Goal: Task Accomplishment & Management: Use online tool/utility

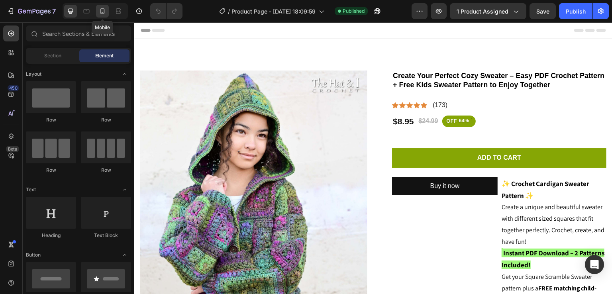
click at [98, 9] on icon at bounding box center [102, 11] width 8 height 8
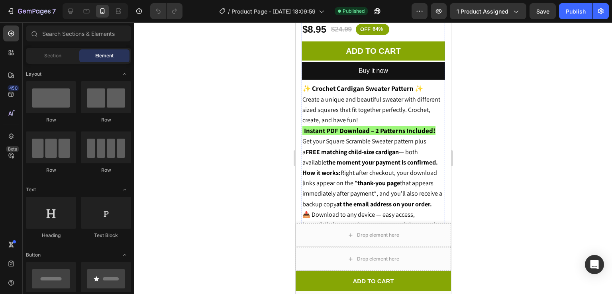
scroll to position [317, 0]
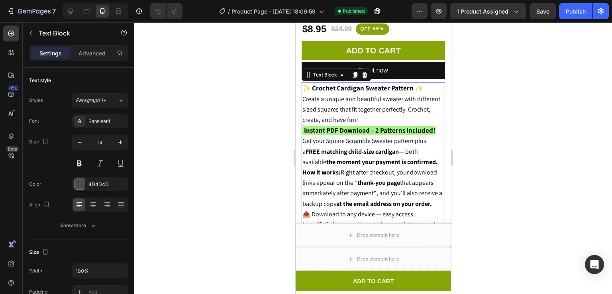
click at [360, 155] on p "Get your Square Scramble Sweater pattern plus a FREE matching child-size cardig…" at bounding box center [373, 151] width 142 height 31
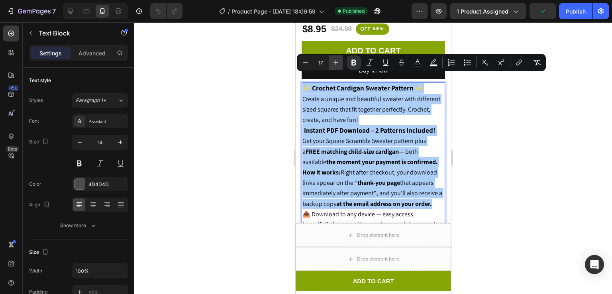
click at [337, 65] on icon "Editor contextual toolbar" at bounding box center [336, 63] width 8 height 8
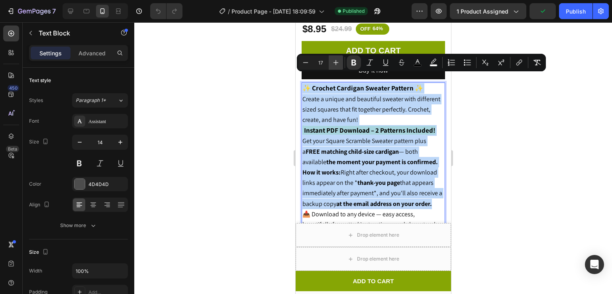
type input "18"
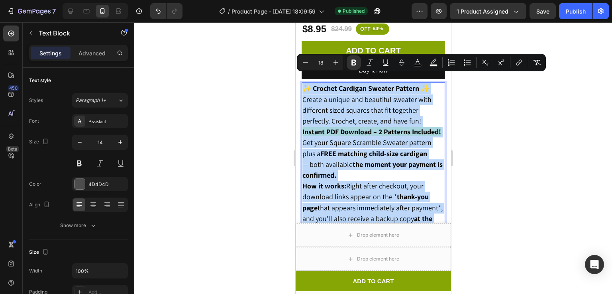
click at [356, 115] on span "Create a unique and beautiful sweater with different sized squares that fit tog…" at bounding box center [366, 110] width 129 height 31
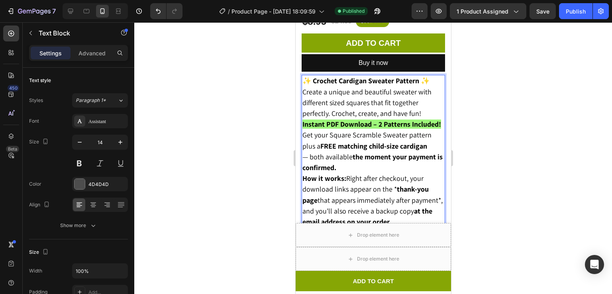
scroll to position [325, 0]
click at [545, 96] on div at bounding box center [373, 158] width 478 height 272
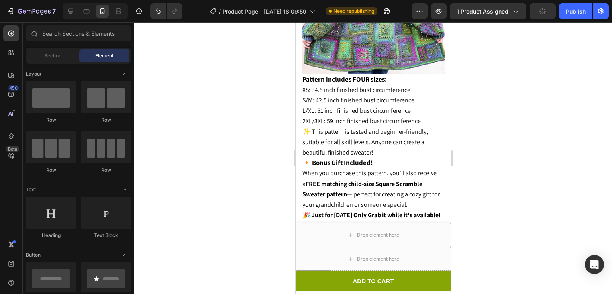
scroll to position [870, 0]
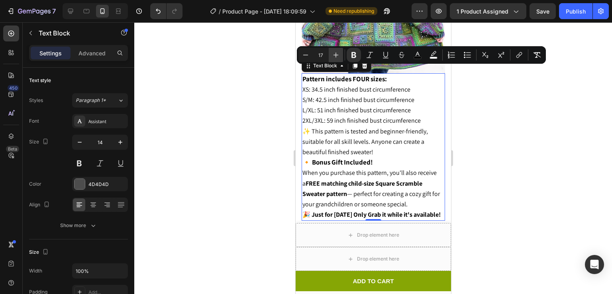
click at [332, 59] on button "Plus" at bounding box center [336, 55] width 14 height 14
type input "18"
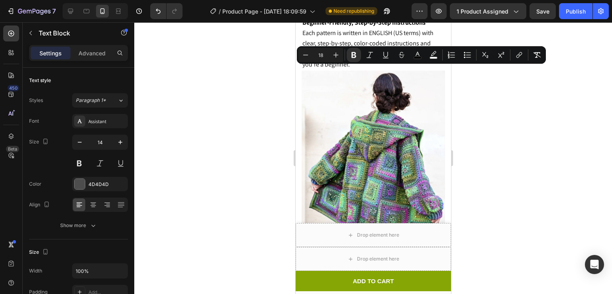
scroll to position [1229, 0]
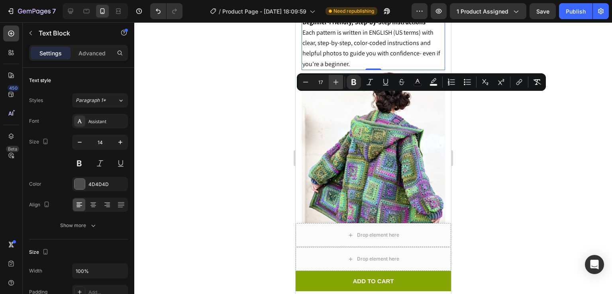
click at [333, 77] on button "Plus" at bounding box center [336, 82] width 14 height 14
type input "18"
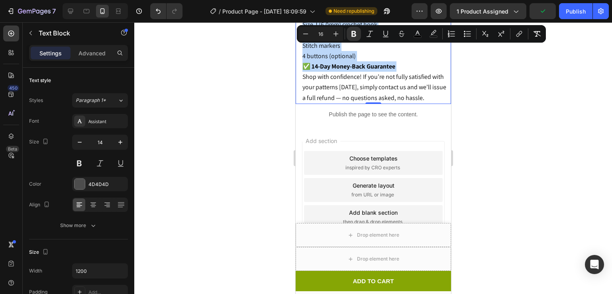
scroll to position [1651, 0]
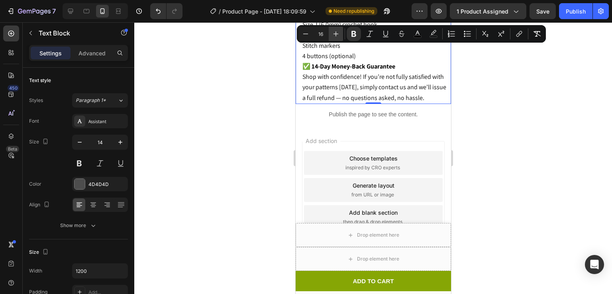
click at [335, 32] on icon "Editor contextual toolbar" at bounding box center [336, 34] width 8 height 8
type input "18"
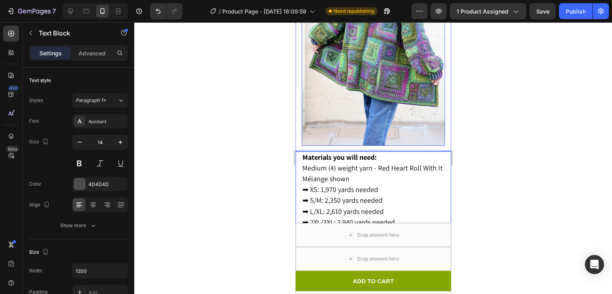
scroll to position [1411, 0]
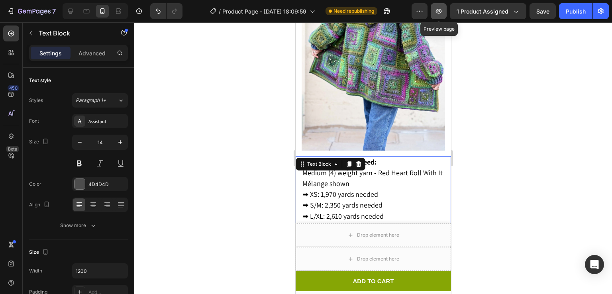
click at [440, 12] on icon "button" at bounding box center [439, 11] width 8 height 8
click at [568, 8] on div "Publish" at bounding box center [576, 11] width 20 height 8
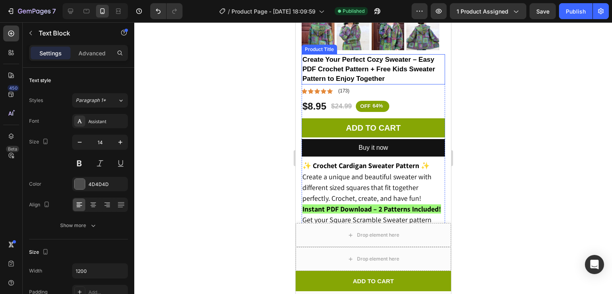
scroll to position [241, 0]
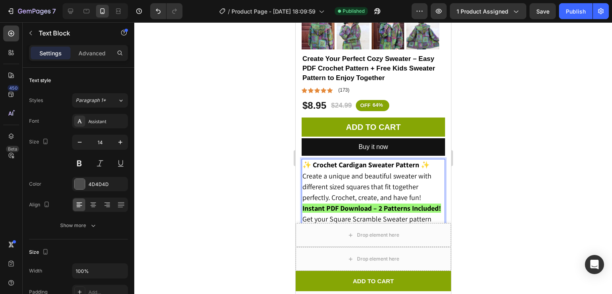
click at [423, 160] on strong "✨ Crochet Cardigan Sweater Pattern ✨" at bounding box center [365, 164] width 127 height 9
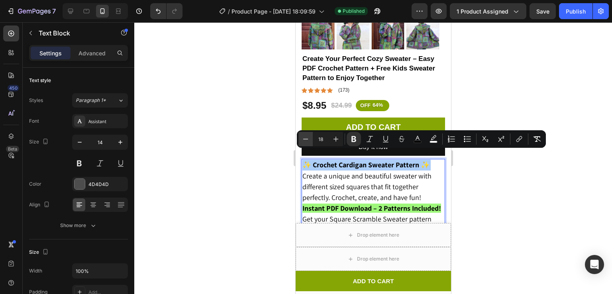
click at [302, 139] on icon "Editor contextual toolbar" at bounding box center [306, 139] width 8 height 8
type input "17"
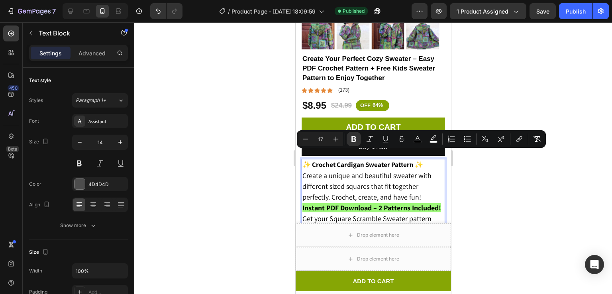
click at [539, 29] on div at bounding box center [373, 158] width 478 height 272
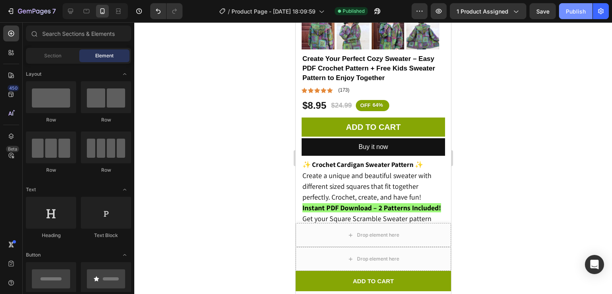
click at [570, 6] on button "Publish" at bounding box center [575, 11] width 33 height 16
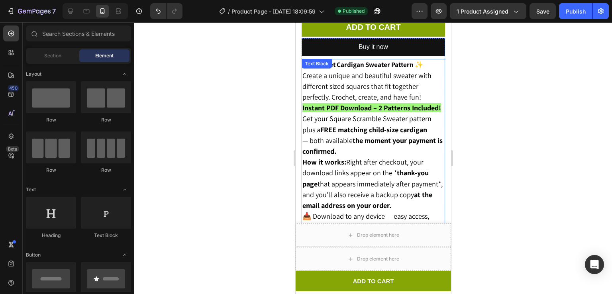
scroll to position [341, 0]
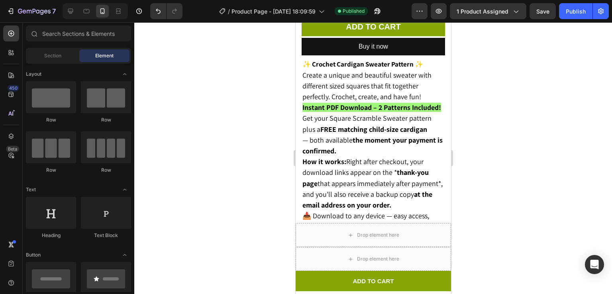
click at [521, 61] on div at bounding box center [373, 158] width 478 height 272
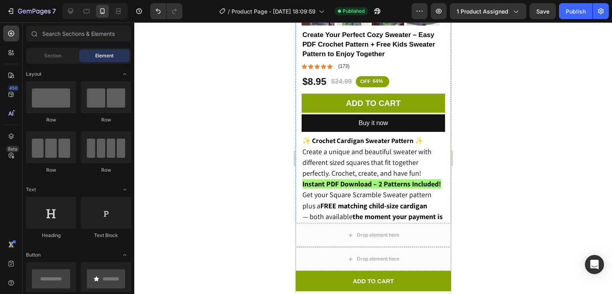
scroll to position [0, 0]
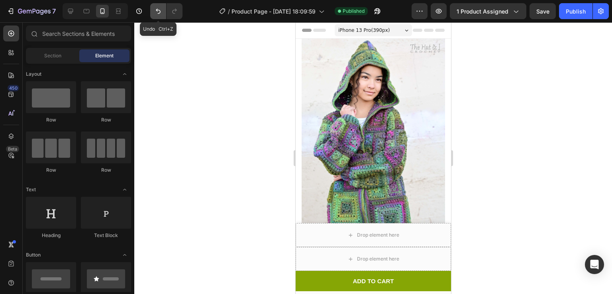
click at [158, 13] on icon "Undo/Redo" at bounding box center [158, 11] width 8 height 8
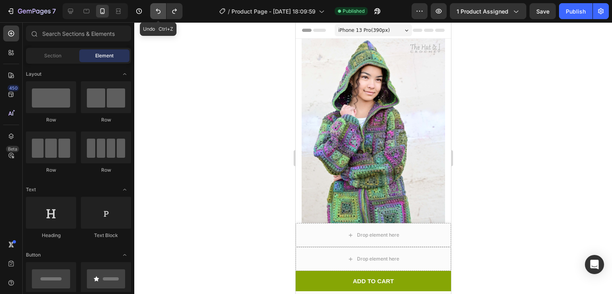
click at [158, 13] on icon "Undo/Redo" at bounding box center [158, 11] width 8 height 8
click at [173, 11] on icon "Undo/Redo" at bounding box center [175, 11] width 8 height 8
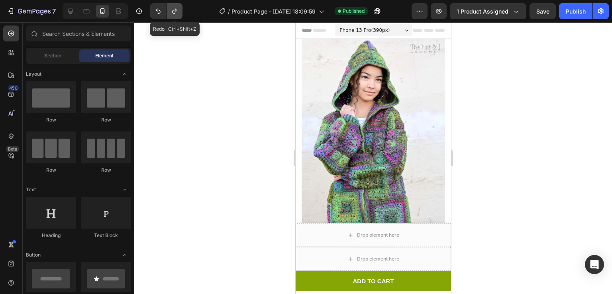
click at [173, 11] on icon "Undo/Redo" at bounding box center [175, 11] width 8 height 8
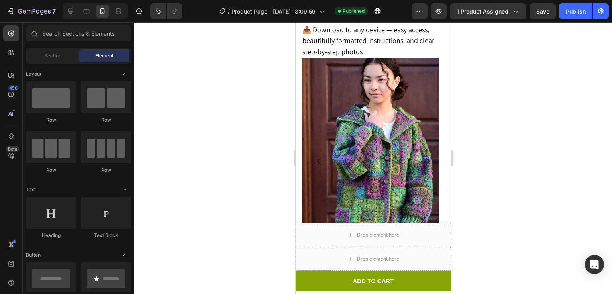
scroll to position [529, 0]
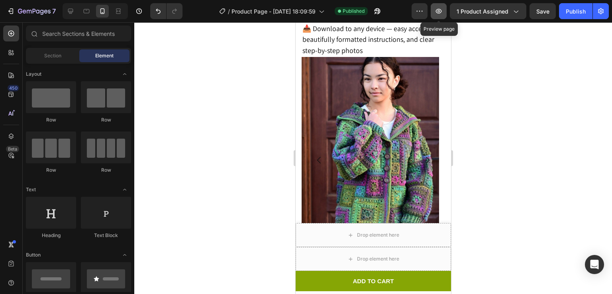
click at [443, 10] on icon "button" at bounding box center [439, 11] width 8 height 8
click at [434, 12] on button "button" at bounding box center [439, 11] width 16 height 16
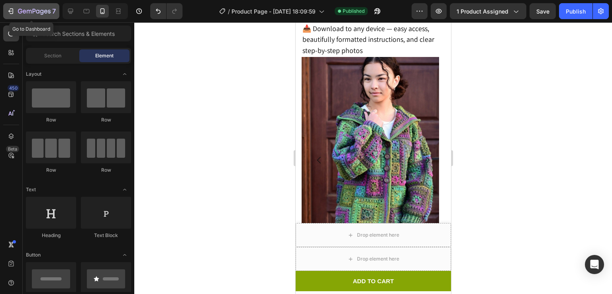
click at [19, 6] on button "7" at bounding box center [31, 11] width 56 height 16
